Goal: Find specific page/section: Find specific page/section

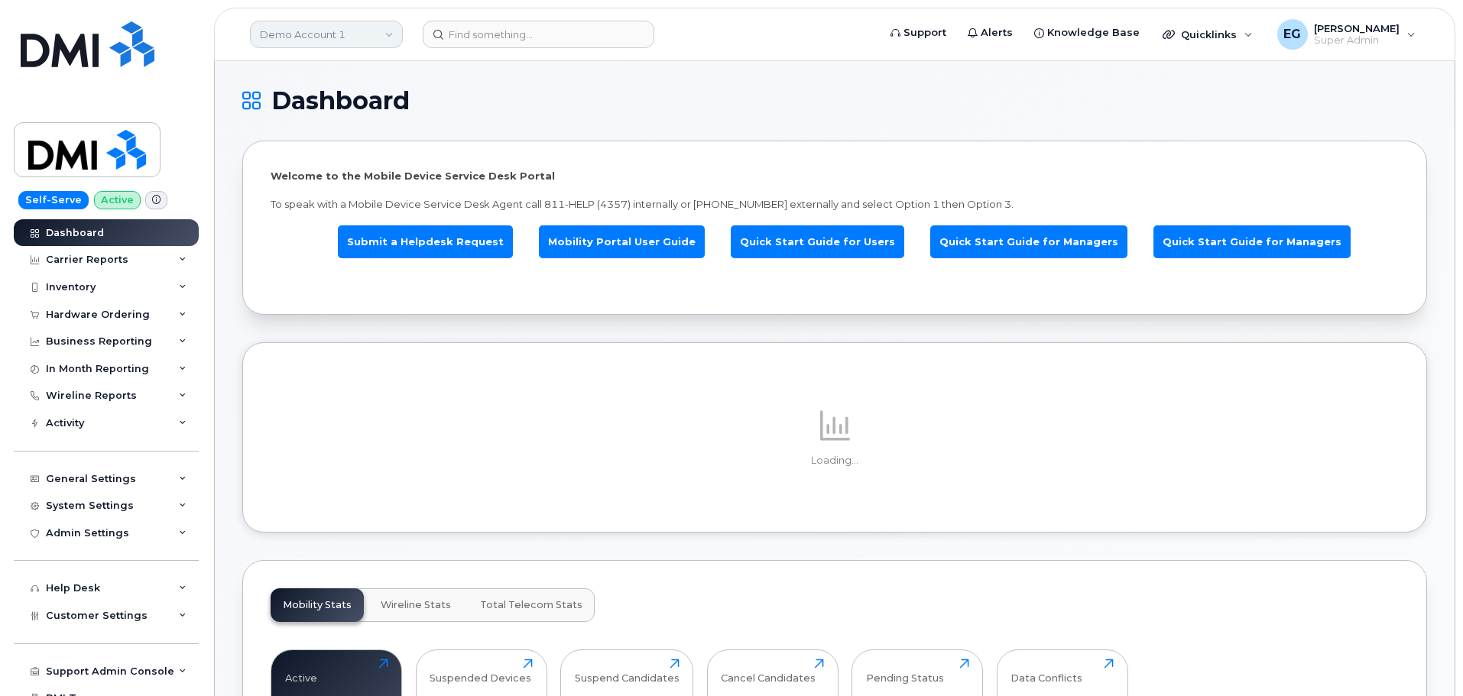
click at [326, 44] on link "Demo Account 1" at bounding box center [326, 35] width 153 height 28
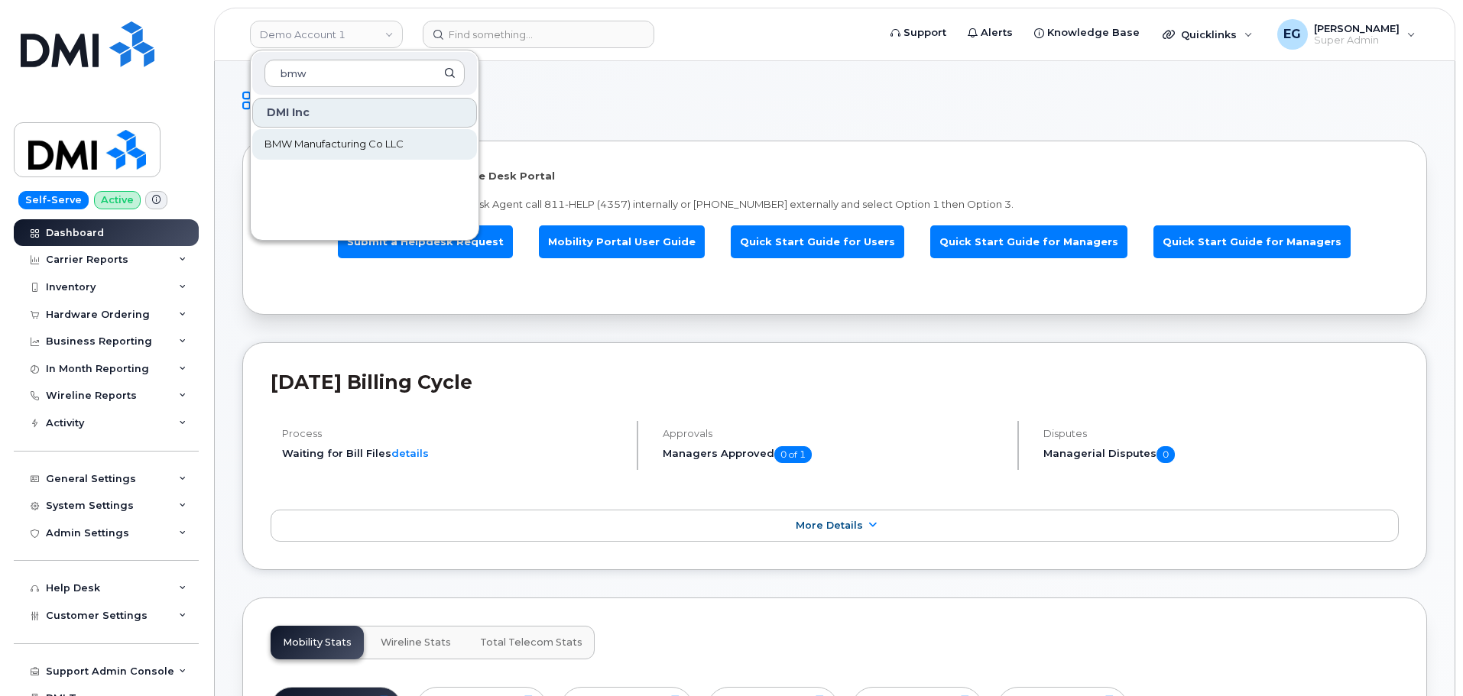
type input "bmw"
click at [355, 139] on span "BMW Manufacturing Co LLC" at bounding box center [333, 144] width 139 height 15
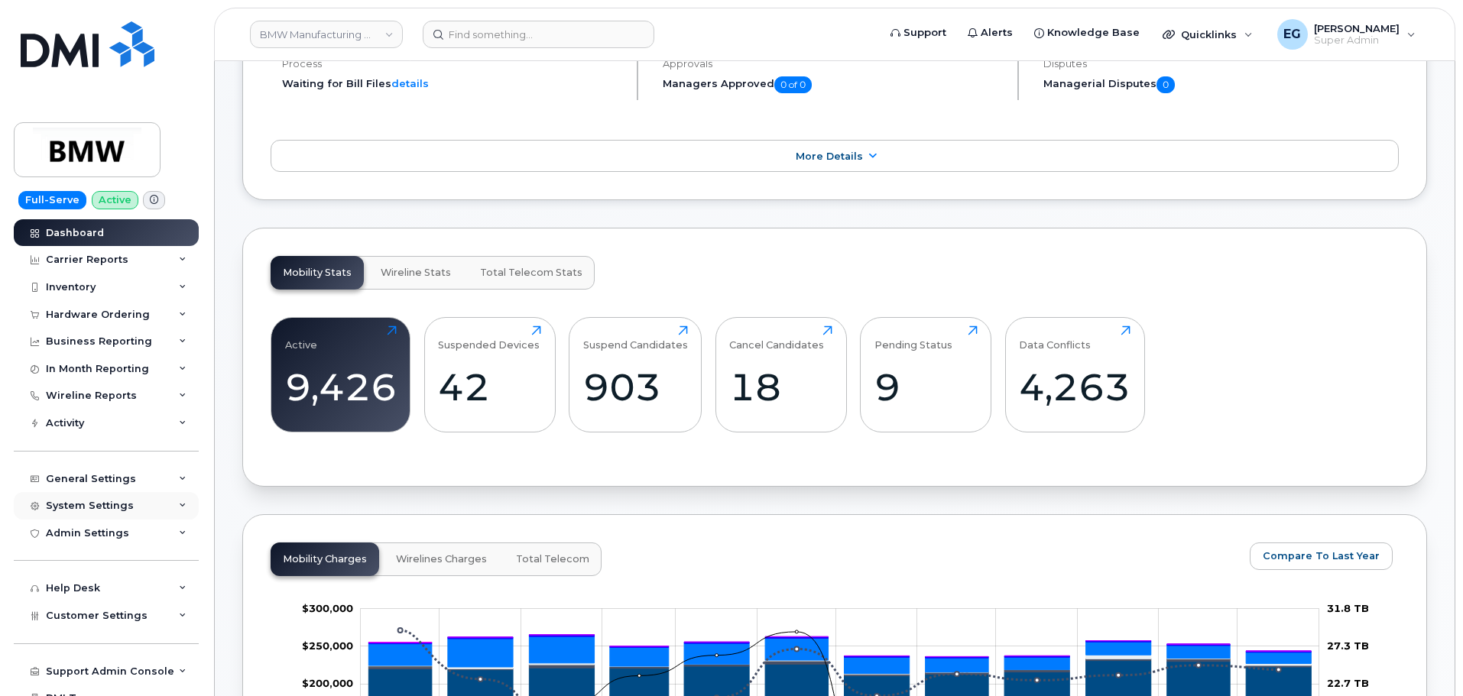
click at [164, 504] on div "System Settings" at bounding box center [106, 506] width 185 height 28
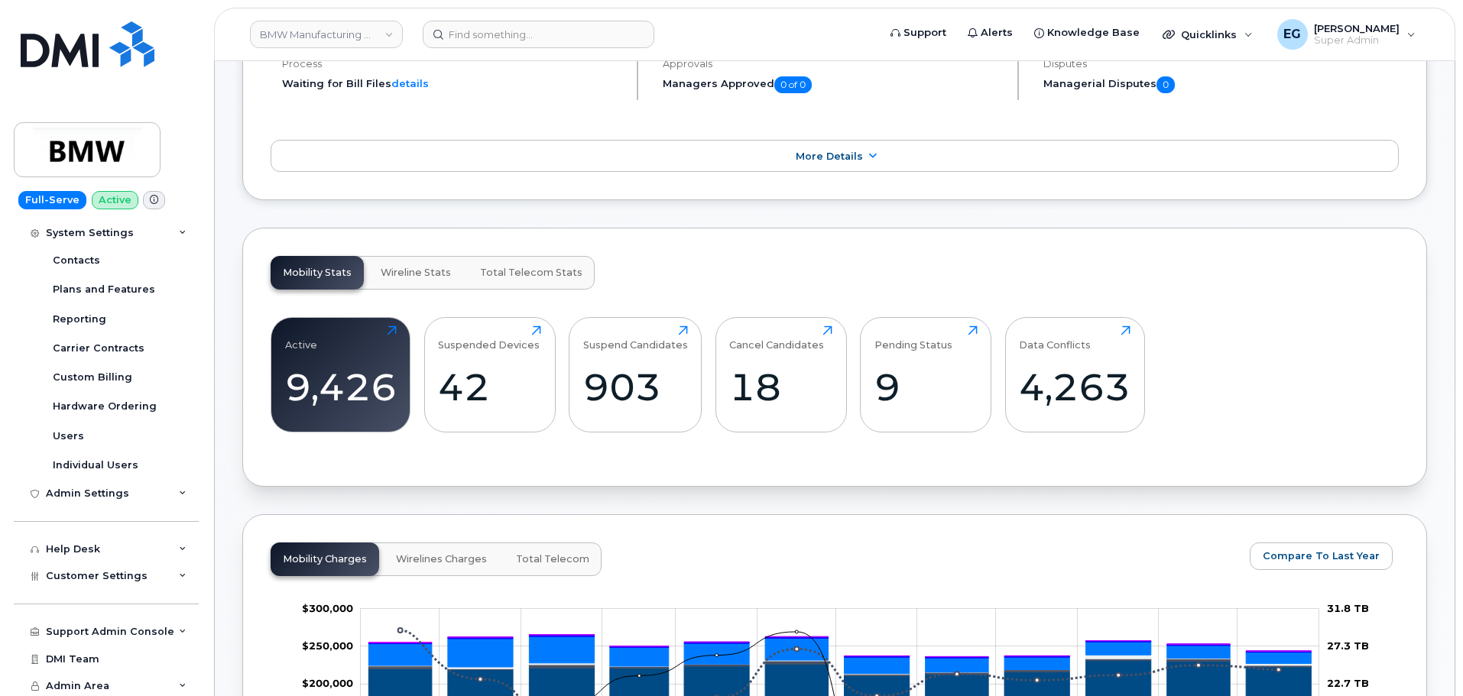
scroll to position [306, 0]
click at [86, 433] on link "Users" at bounding box center [120, 433] width 158 height 29
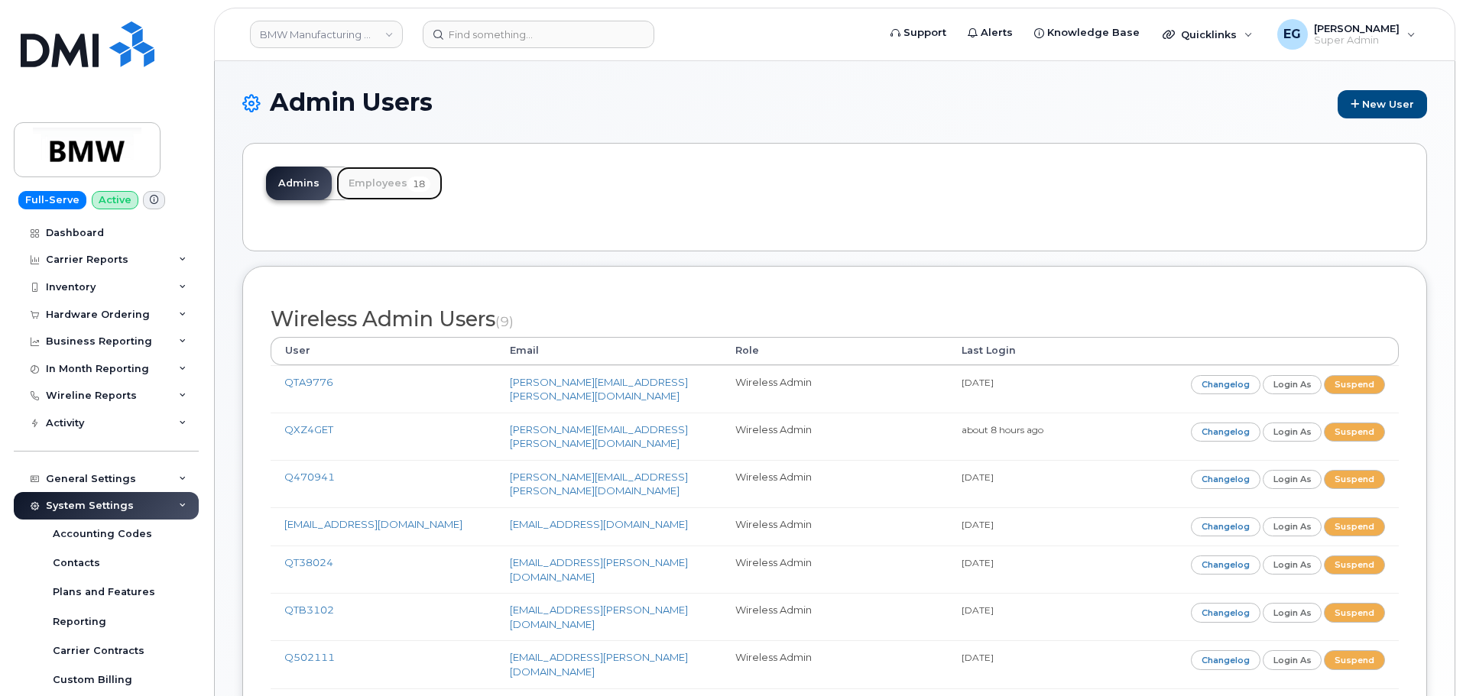
click at [378, 181] on link "Employees 18" at bounding box center [389, 184] width 106 height 34
click at [375, 180] on link "Employees 18" at bounding box center [389, 184] width 106 height 34
click at [357, 183] on link "Employees 18" at bounding box center [389, 184] width 106 height 34
